Goal: Task Accomplishment & Management: Use online tool/utility

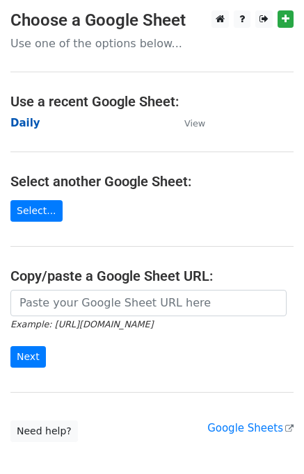
click at [30, 122] on strong "Daily" at bounding box center [25, 123] width 30 height 13
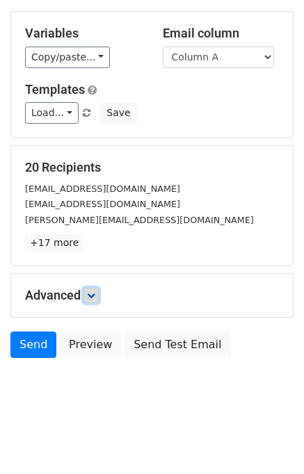
click at [95, 291] on icon at bounding box center [91, 295] width 8 height 8
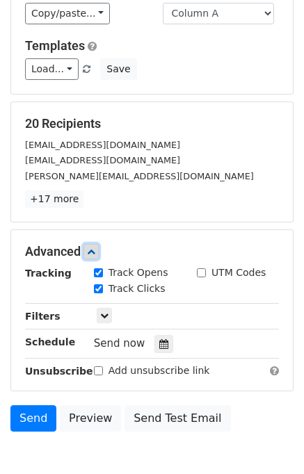
scroll to position [149, 0]
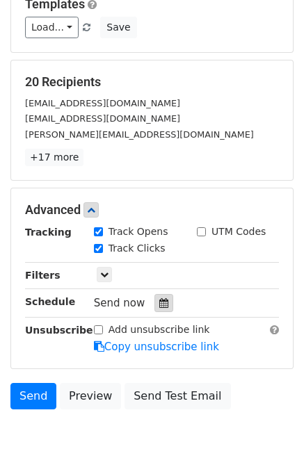
click at [154, 297] on div at bounding box center [163, 303] width 19 height 18
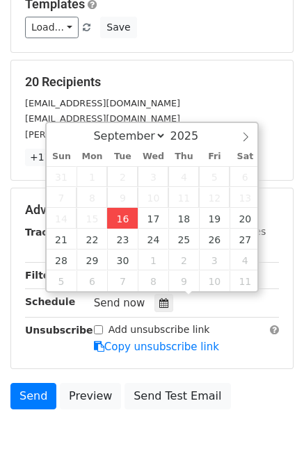
type input "2025-09-16 14:31"
type input "02"
type input "31"
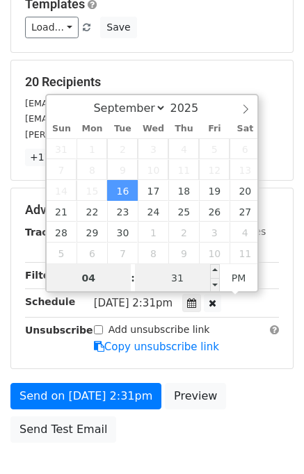
type input "04"
type input "2025-09-16 16:31"
click at [159, 276] on input "31" at bounding box center [177, 278] width 85 height 28
type input "00"
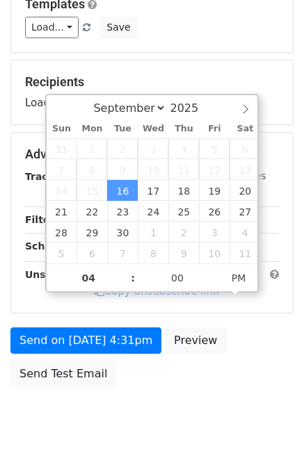
type input "2025-09-16 16:00"
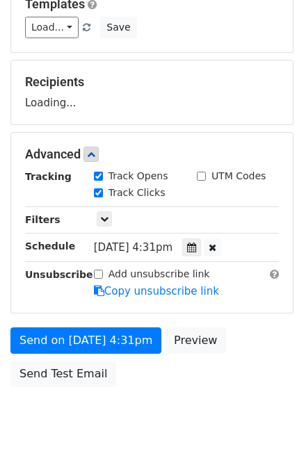
click at [245, 368] on div "Send on Sep 16 at 4:31pm Preview Send Test Email" at bounding box center [152, 360] width 304 height 67
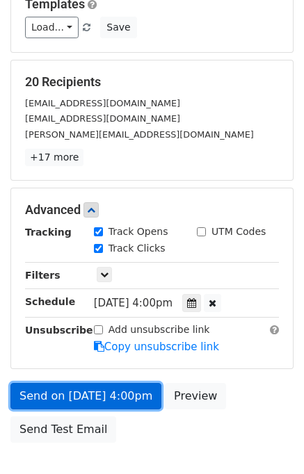
click at [61, 394] on link "Send on Sep 16 at 4:00pm" at bounding box center [85, 396] width 151 height 26
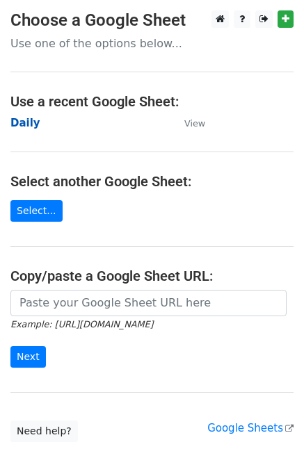
click at [25, 122] on strong "Daily" at bounding box center [25, 123] width 30 height 13
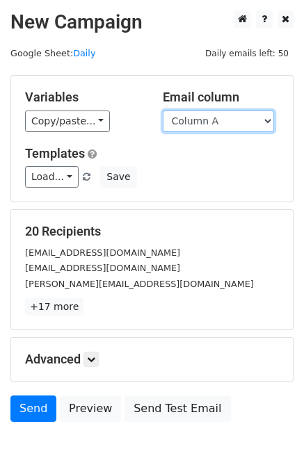
click at [215, 122] on select "Column A Column B Column C Column D Column E" at bounding box center [218, 122] width 111 height 22
select select "Column B"
click at [163, 111] on select "Column A Column B Column C Column D Column E" at bounding box center [218, 122] width 111 height 22
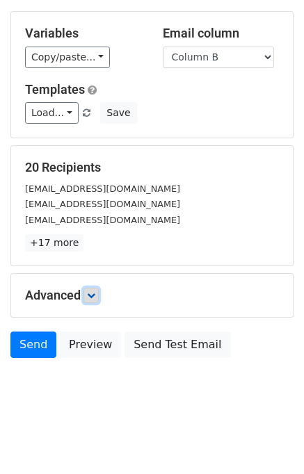
click at [90, 300] on link at bounding box center [90, 295] width 15 height 15
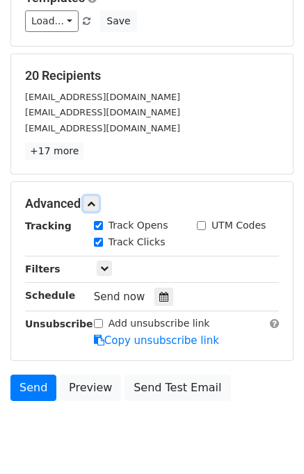
scroll to position [157, 0]
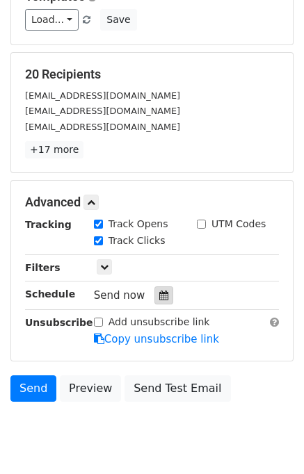
click at [156, 286] on div at bounding box center [163, 295] width 19 height 18
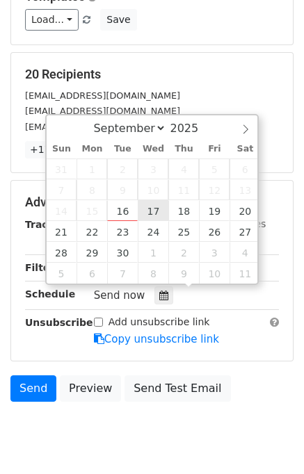
type input "2025-09-17 12:00"
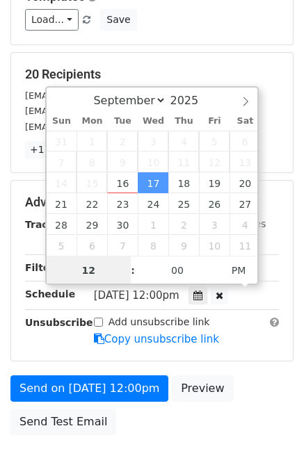
scroll to position [0, 0]
type input "05"
type input "2025-09-17 17:00"
click at [245, 396] on div "Send on Sep 17 at 12:00pm Preview Send Test Email" at bounding box center [152, 408] width 304 height 67
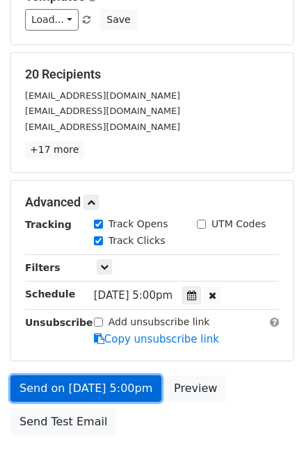
click at [62, 378] on link "Send on Sep 17 at 5:00pm" at bounding box center [85, 388] width 151 height 26
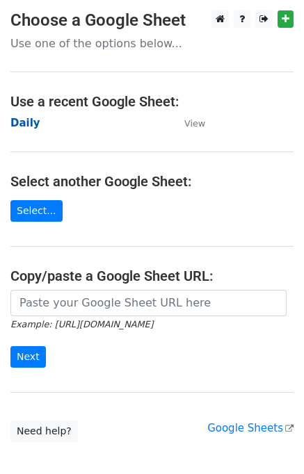
click at [26, 120] on strong "Daily" at bounding box center [25, 123] width 30 height 13
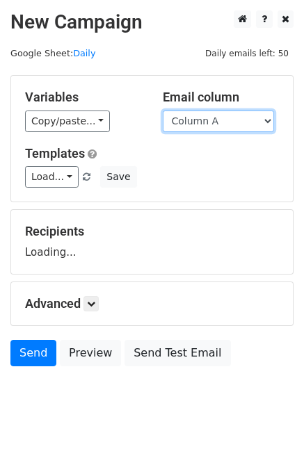
click at [188, 124] on select "Column A Column B Column C Column D Column E" at bounding box center [218, 122] width 111 height 22
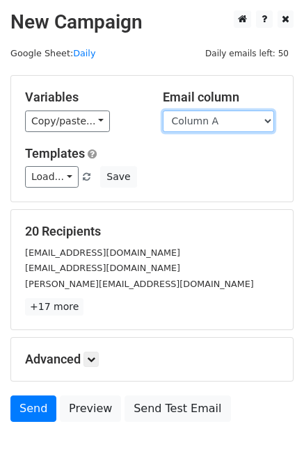
click at [203, 120] on select "Column A Column B Column C Column D Column E" at bounding box center [218, 122] width 111 height 22
select select "Column C"
click at [163, 111] on select "Column A Column B Column C Column D Column E" at bounding box center [218, 122] width 111 height 22
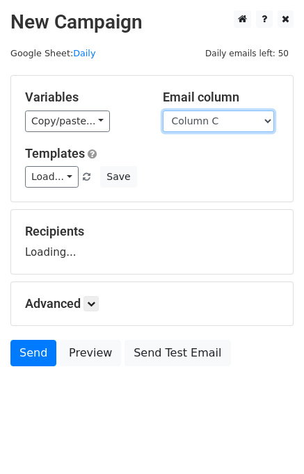
scroll to position [8, 0]
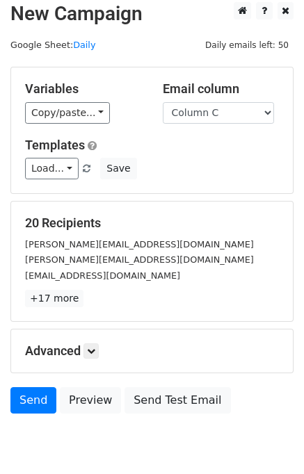
click at [101, 344] on h5 "Advanced" at bounding box center [152, 350] width 254 height 15
click at [92, 350] on icon at bounding box center [91, 351] width 8 height 8
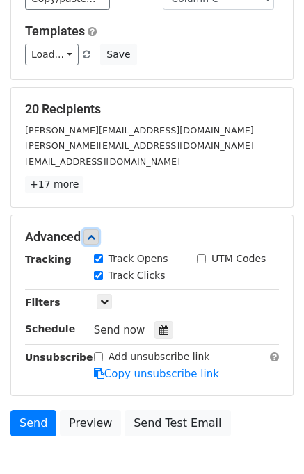
scroll to position [185, 0]
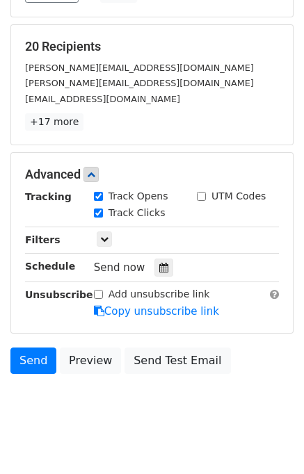
click at [159, 253] on div "Tracking Track Opens UTM Codes Track Clicks Filters Only include spreadsheet ro…" at bounding box center [152, 254] width 254 height 130
click at [159, 263] on icon at bounding box center [163, 268] width 9 height 10
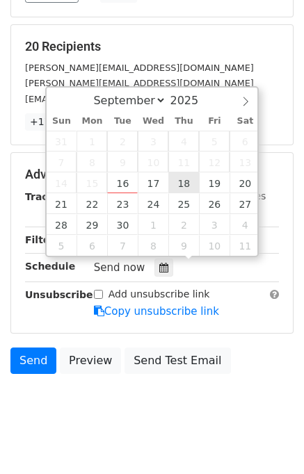
type input "2025-09-18 12:00"
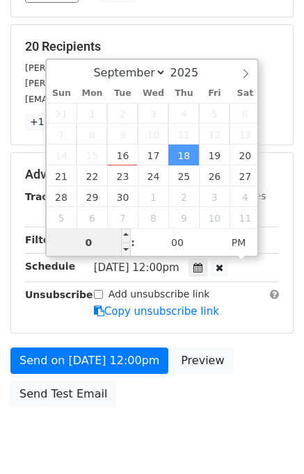
type input "06"
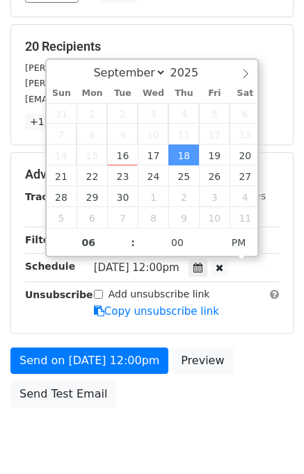
type input "2025-09-18 18:00"
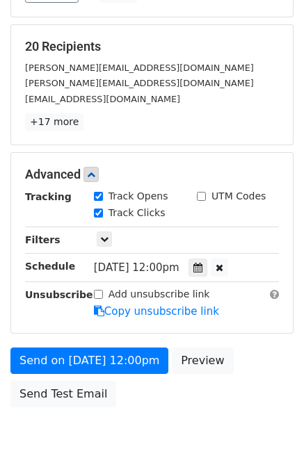
click at [251, 357] on div "Send on Sep 18 at 12:00pm Preview Send Test Email" at bounding box center [152, 381] width 304 height 67
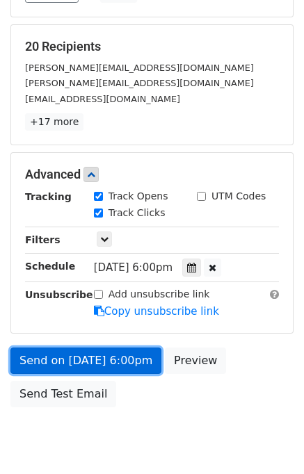
click at [118, 348] on link "Send on Sep 18 at 6:00pm" at bounding box center [85, 361] width 151 height 26
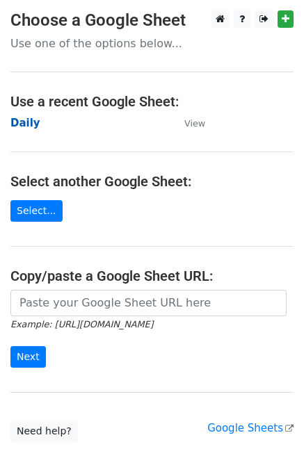
click at [25, 123] on strong "Daily" at bounding box center [25, 123] width 30 height 13
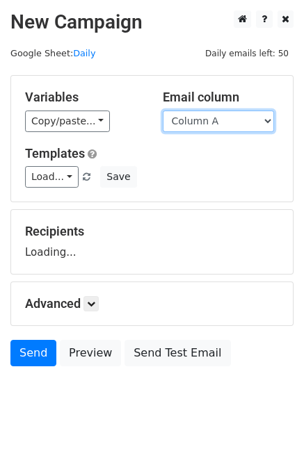
click at [197, 117] on select "Column A Column B Column C Column D Column E" at bounding box center [218, 122] width 111 height 22
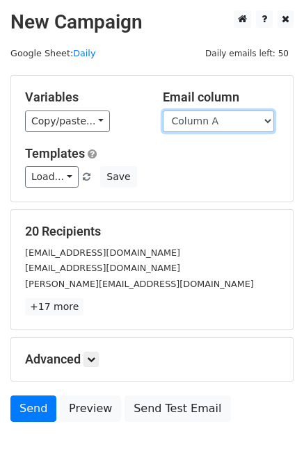
click at [206, 123] on select "Column A Column B Column C Column D Column E" at bounding box center [218, 122] width 111 height 22
select select "Column D"
click at [163, 111] on select "Column A Column B Column C Column D Column E" at bounding box center [218, 122] width 111 height 22
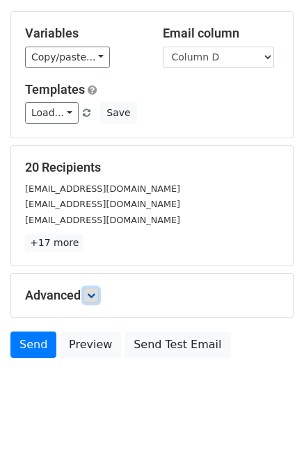
click at [97, 300] on link at bounding box center [90, 295] width 15 height 15
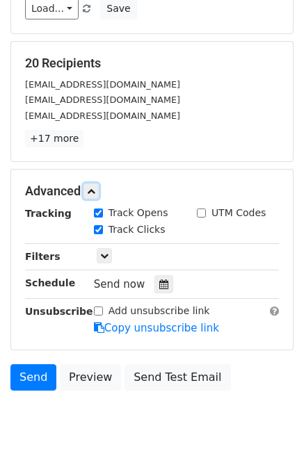
scroll to position [171, 0]
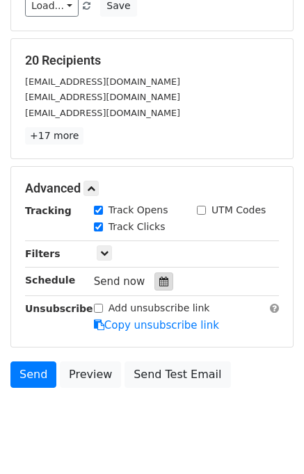
click at [159, 279] on icon at bounding box center [163, 282] width 9 height 10
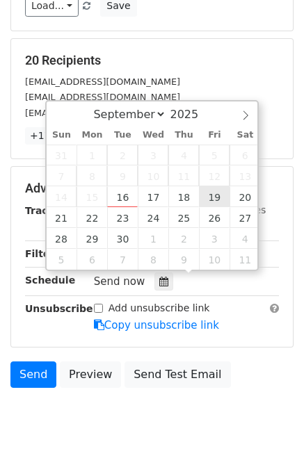
type input "2025-09-19 12:00"
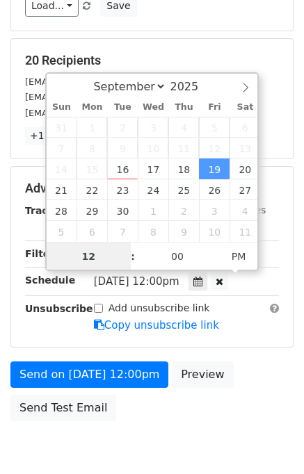
scroll to position [0, 0]
type input "07"
type input "2025-09-19 19:00"
click at [240, 370] on div "Send on Sep 19 at 12:00pm Preview Send Test Email" at bounding box center [152, 394] width 304 height 67
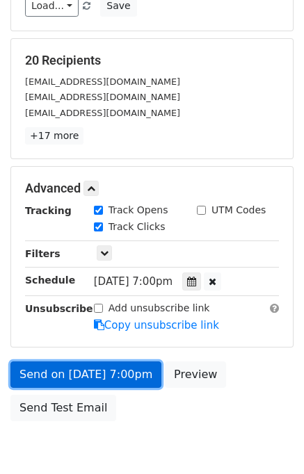
click at [118, 375] on link "Send on Sep 19 at 7:00pm" at bounding box center [85, 374] width 151 height 26
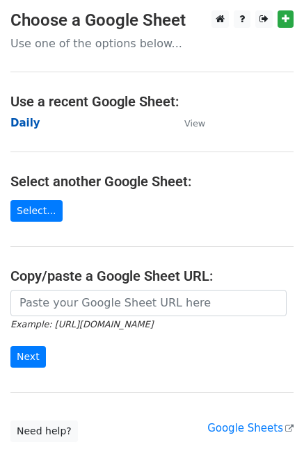
click at [26, 124] on strong "Daily" at bounding box center [25, 123] width 30 height 13
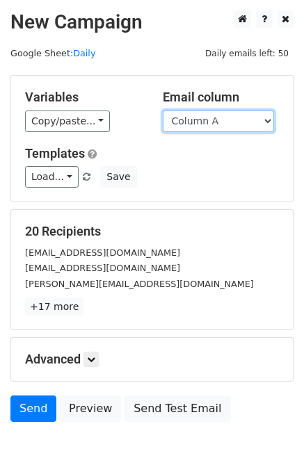
click at [245, 121] on select "Column A Column B Column C Column D Column E" at bounding box center [218, 122] width 111 height 22
select select "Column E"
click at [163, 111] on select "Column A Column B Column C Column D Column E" at bounding box center [218, 122] width 111 height 22
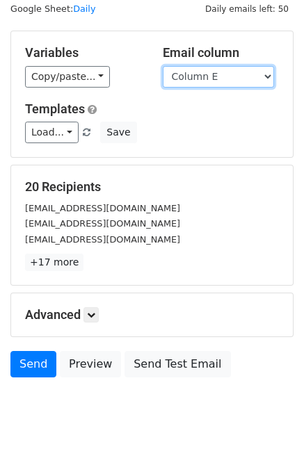
scroll to position [64, 0]
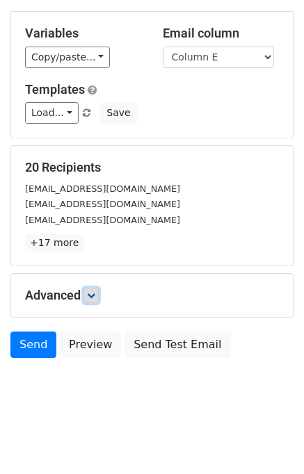
click at [99, 293] on link at bounding box center [90, 295] width 15 height 15
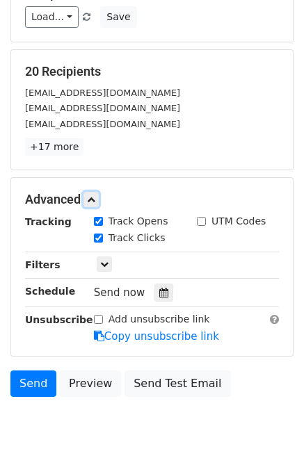
scroll to position [163, 0]
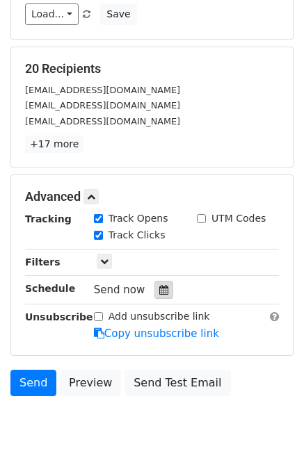
click at [159, 293] on icon at bounding box center [163, 290] width 9 height 10
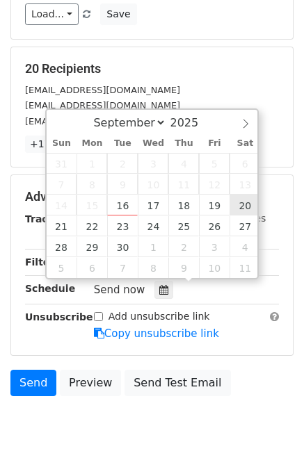
type input "[DATE] 12:00"
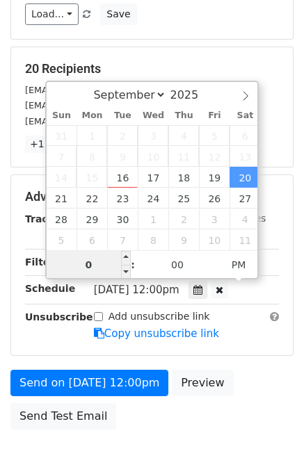
type input "08"
type input "[DATE] 20:00"
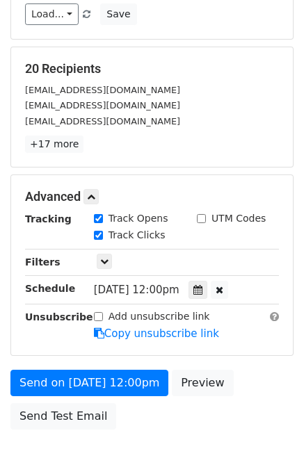
click at [277, 371] on div "Send on [DATE] 12:00pm Preview Send Test Email" at bounding box center [152, 403] width 304 height 67
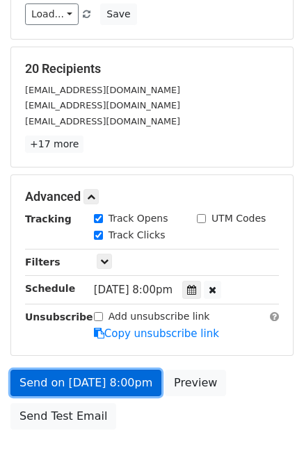
click at [111, 387] on link "Send on [DATE] 8:00pm" at bounding box center [85, 383] width 151 height 26
